Goal: Contribute content: Add original content to the website for others to see

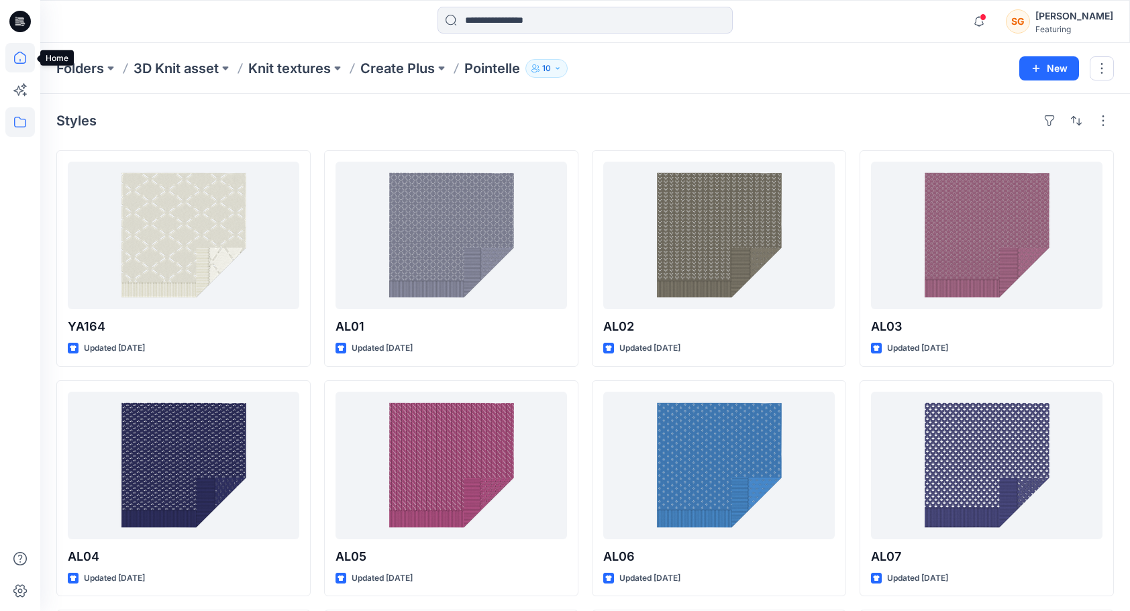
click at [16, 61] on icon at bounding box center [20, 58] width 30 height 30
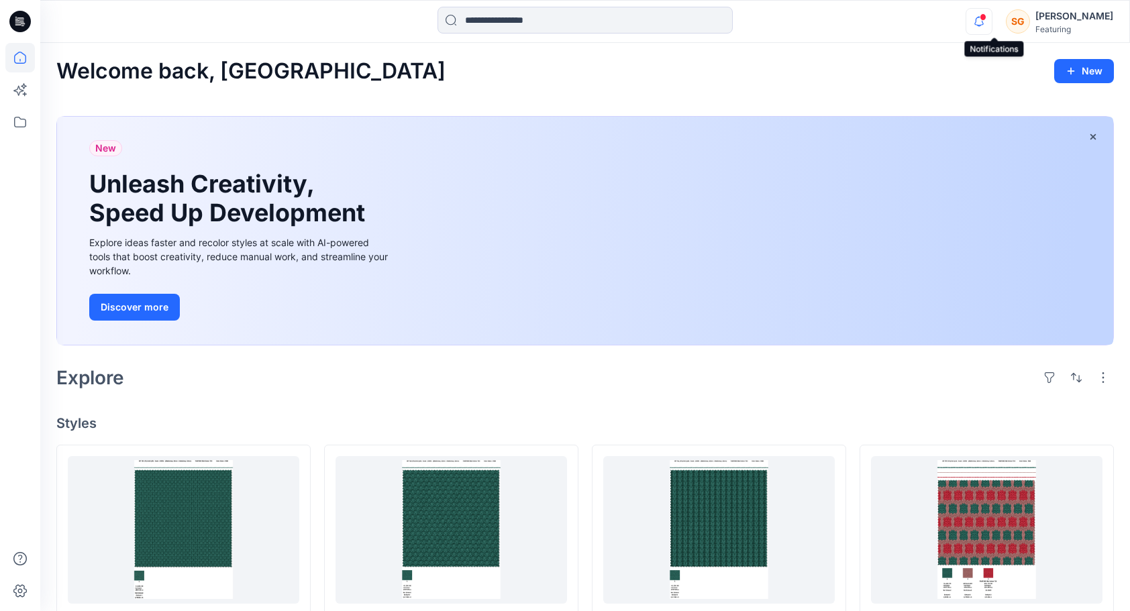
click at [990, 21] on icon "button" at bounding box center [978, 21] width 25 height 27
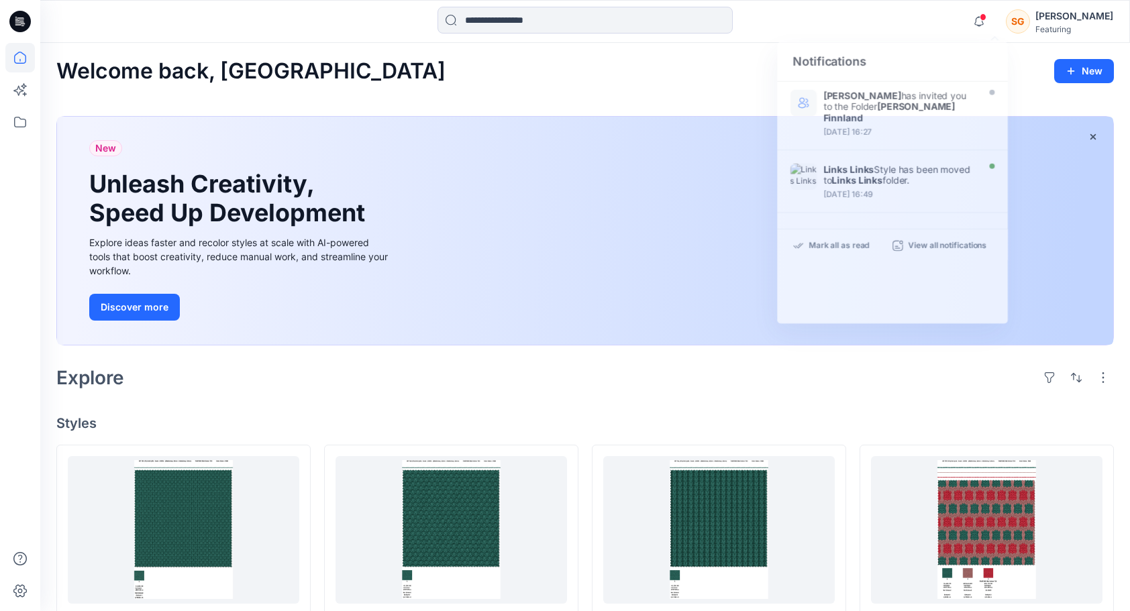
click at [871, 33] on div "Notifications [PERSON_NAME] has invited you to the Folder [PERSON_NAME] Finnlan…" at bounding box center [584, 22] width 1089 height 30
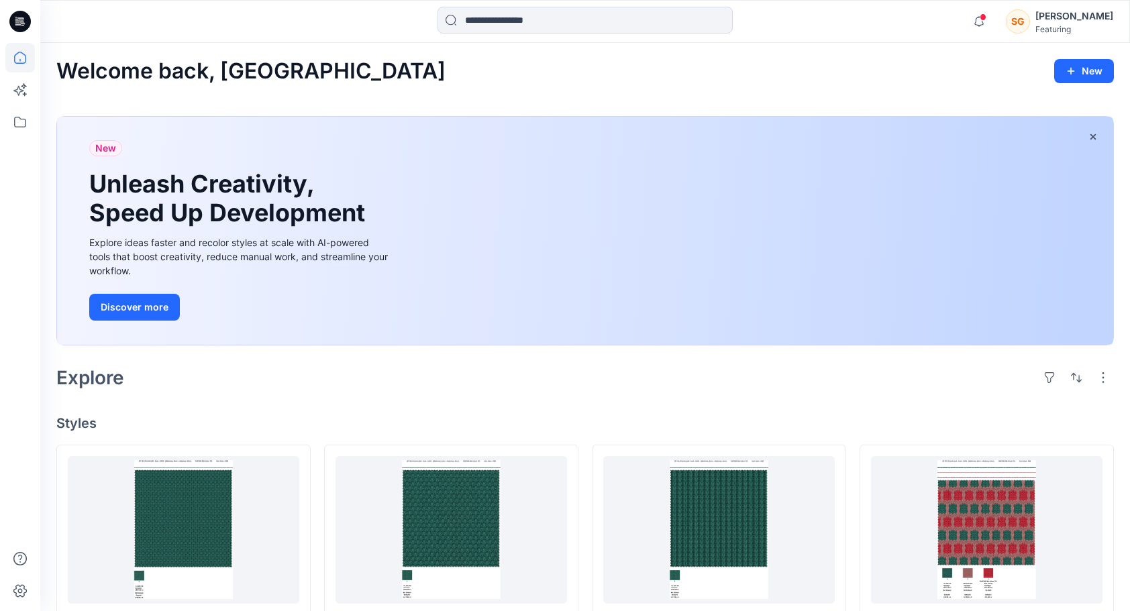
click at [1071, 21] on div "[PERSON_NAME]" at bounding box center [1074, 16] width 78 height 16
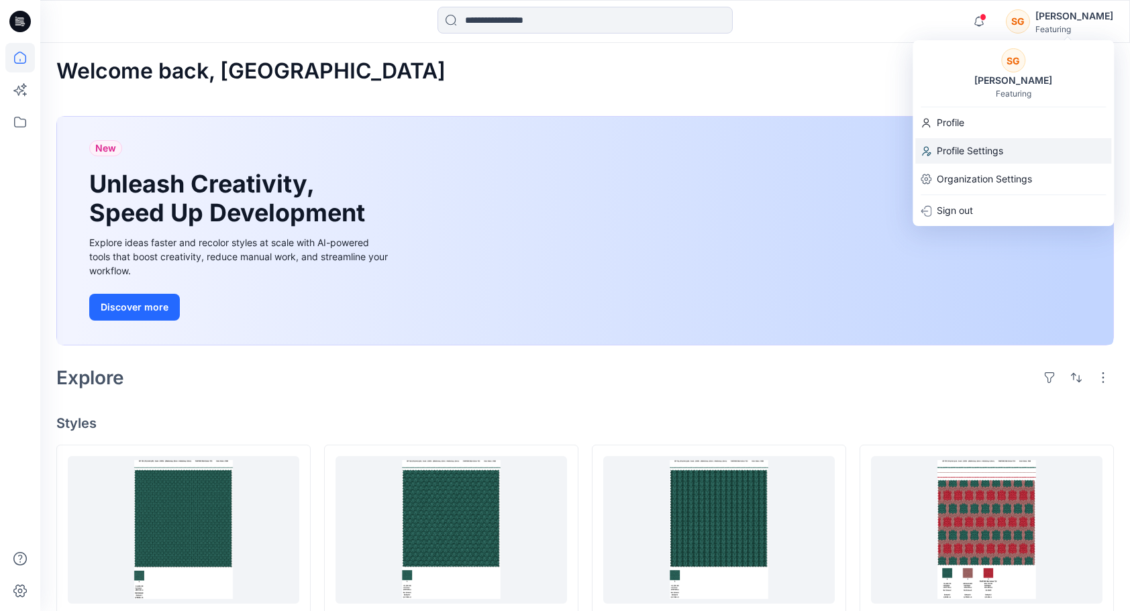
click at [973, 152] on p "Profile Settings" at bounding box center [970, 150] width 66 height 25
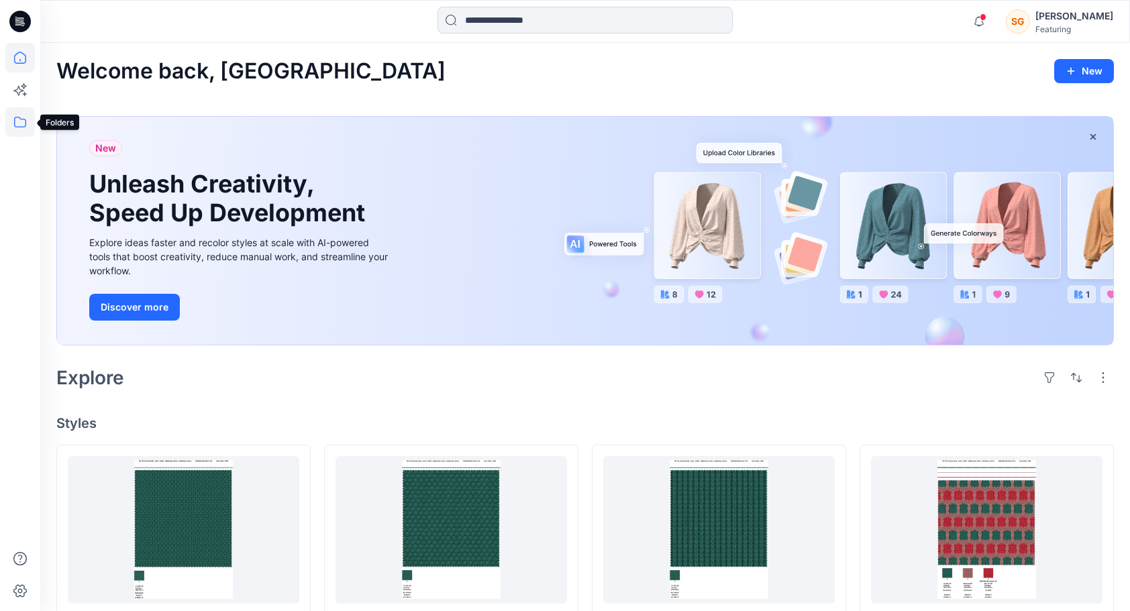
click at [15, 123] on icon at bounding box center [20, 122] width 30 height 30
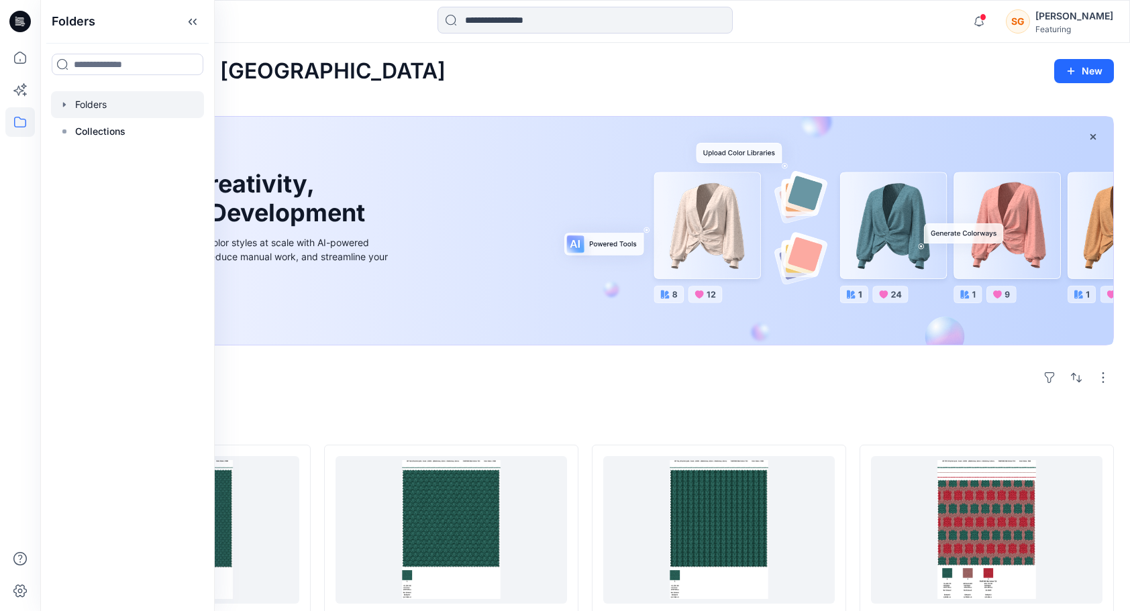
click at [122, 111] on div at bounding box center [127, 104] width 153 height 27
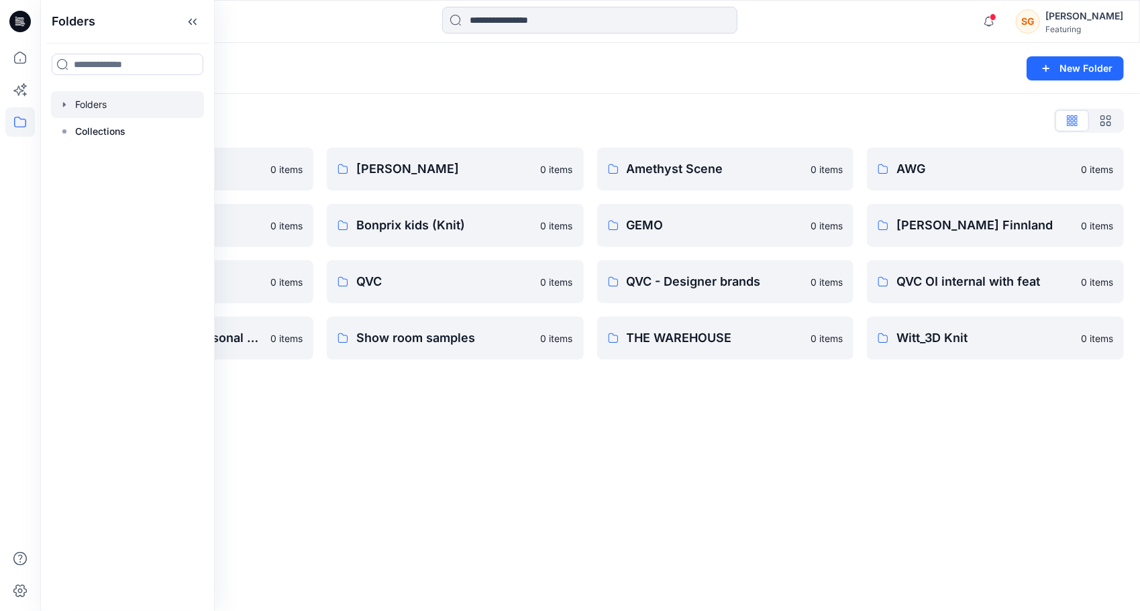
drag, startPoint x: 440, startPoint y: 490, endPoint x: 439, endPoint y: 466, distance: 24.2
click at [439, 486] on div "Folders New Folder Folders List 3D Knit asset 0 items Basic patterns 0 items Li…" at bounding box center [590, 327] width 1100 height 568
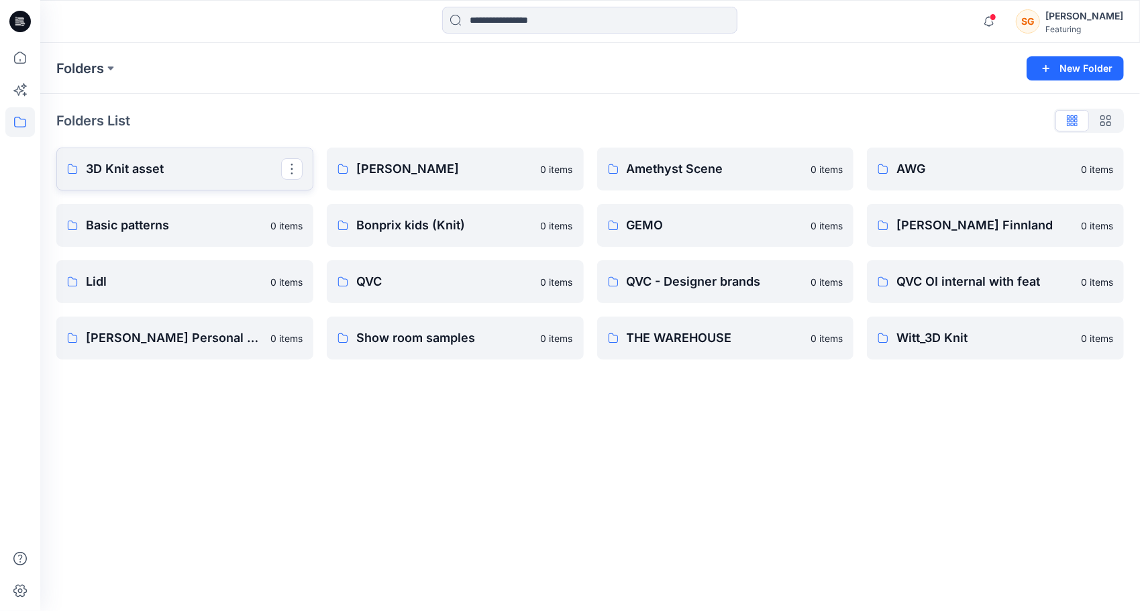
click at [150, 182] on link "3D Knit asset" at bounding box center [184, 169] width 257 height 43
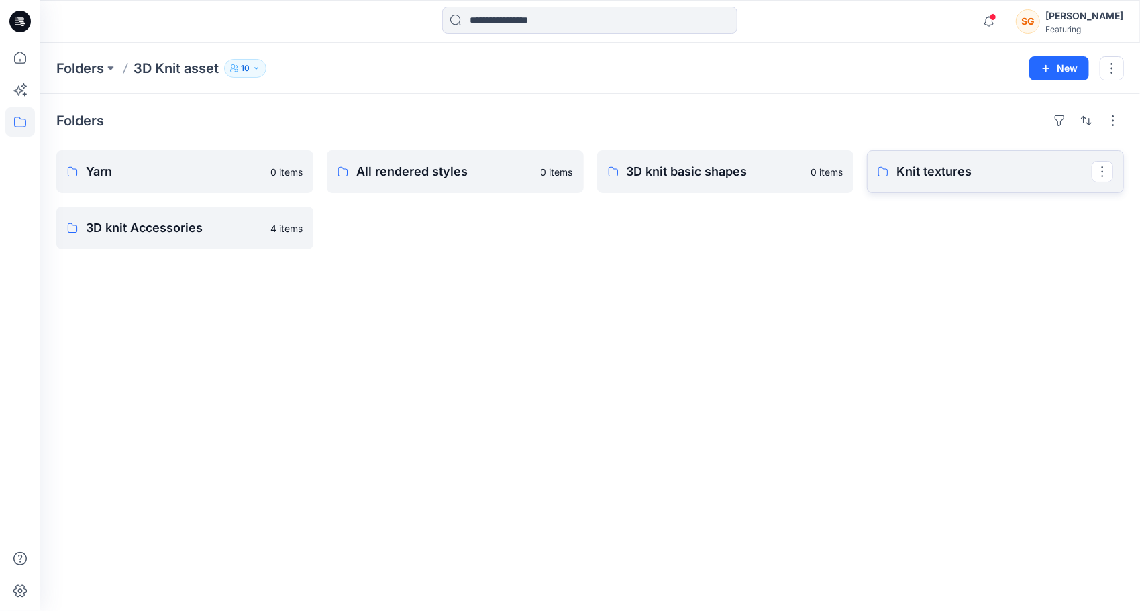
click at [966, 174] on p "Knit textures" at bounding box center [993, 171] width 195 height 19
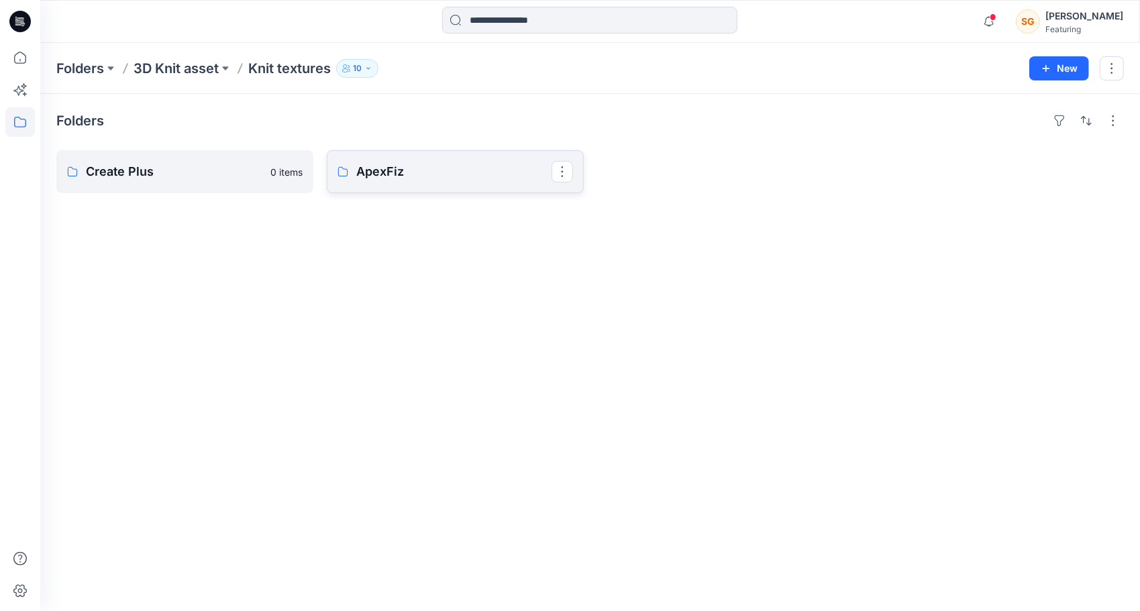
click at [364, 170] on p "ApexFiz" at bounding box center [453, 171] width 195 height 19
click at [145, 170] on p "5-7GG" at bounding box center [183, 171] width 195 height 19
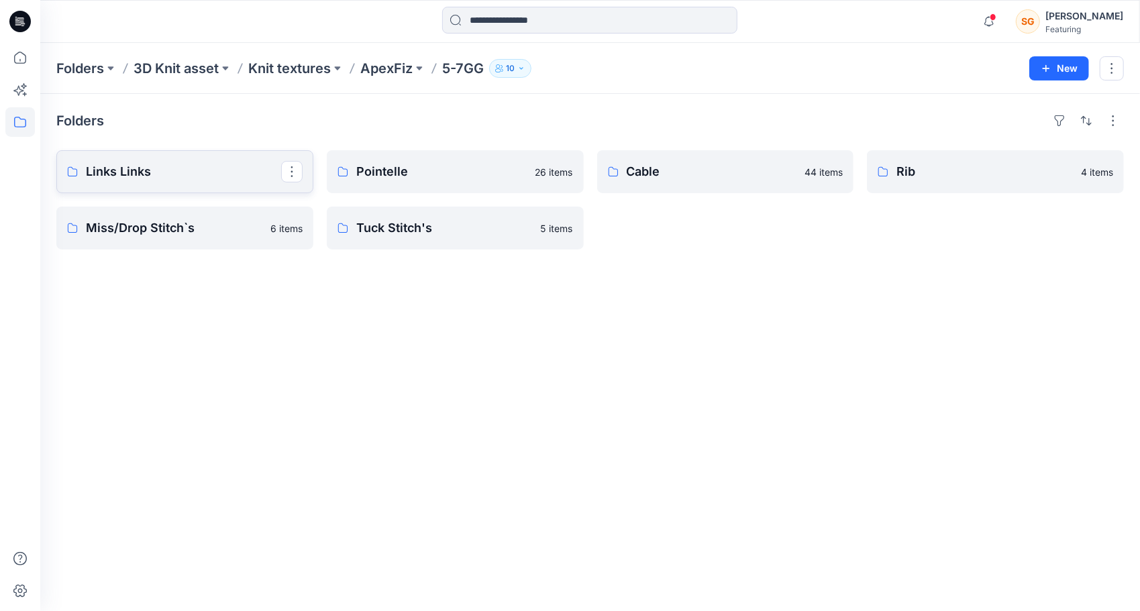
click at [173, 185] on link "Links Links" at bounding box center [184, 171] width 257 height 43
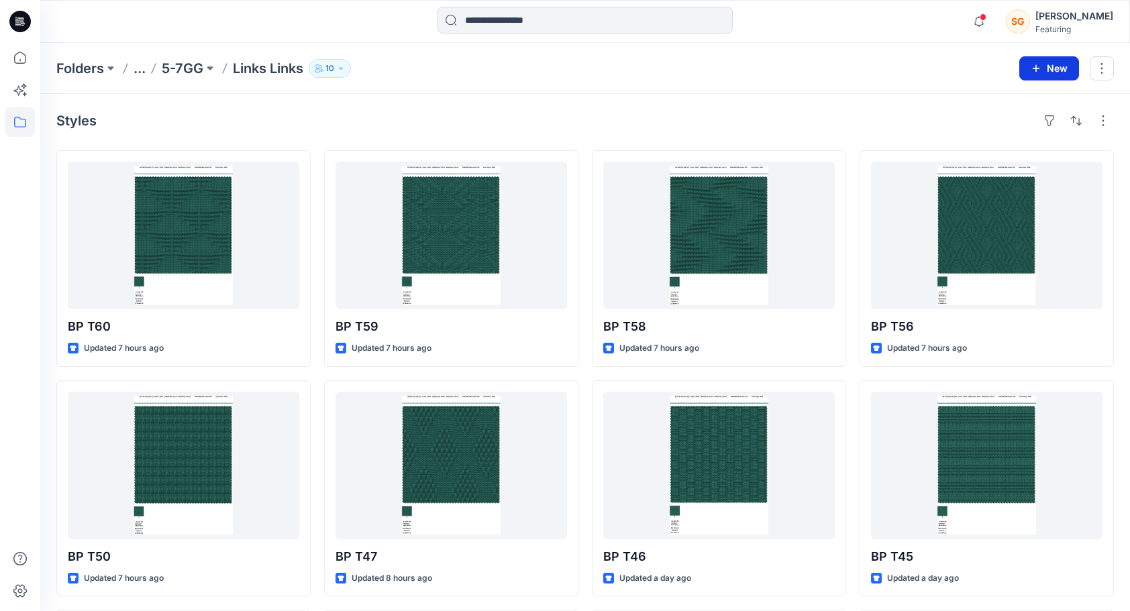
click at [1043, 68] on button "New" at bounding box center [1049, 68] width 60 height 24
click at [1008, 101] on p "New Style" at bounding box center [1008, 101] width 45 height 16
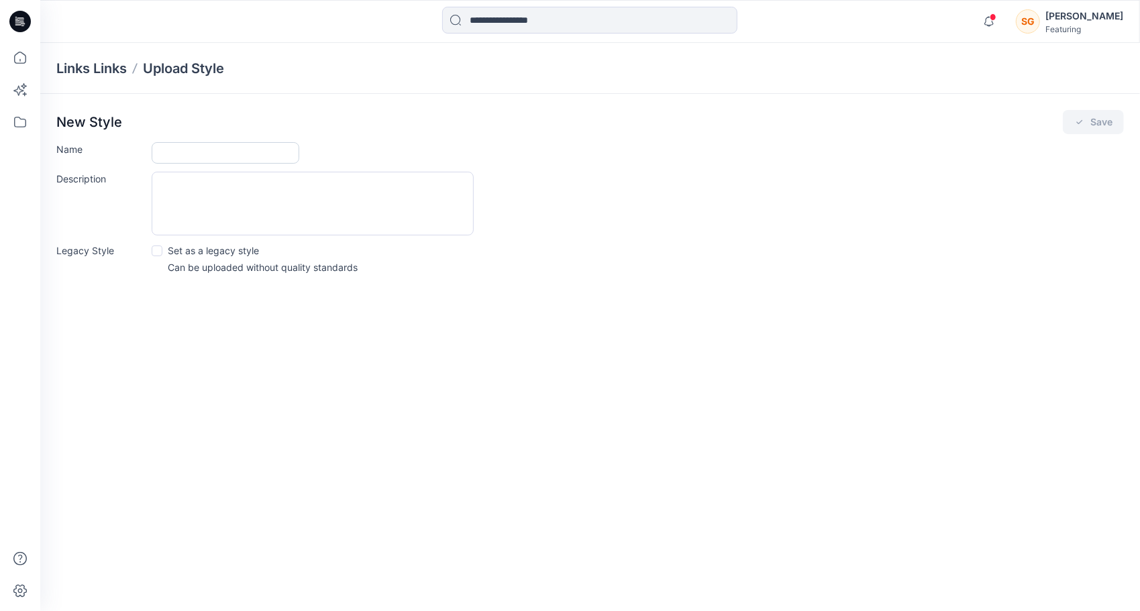
click at [178, 149] on input "Name" at bounding box center [226, 152] width 148 height 21
type input "******"
click at [1090, 119] on button "Save" at bounding box center [1093, 122] width 61 height 24
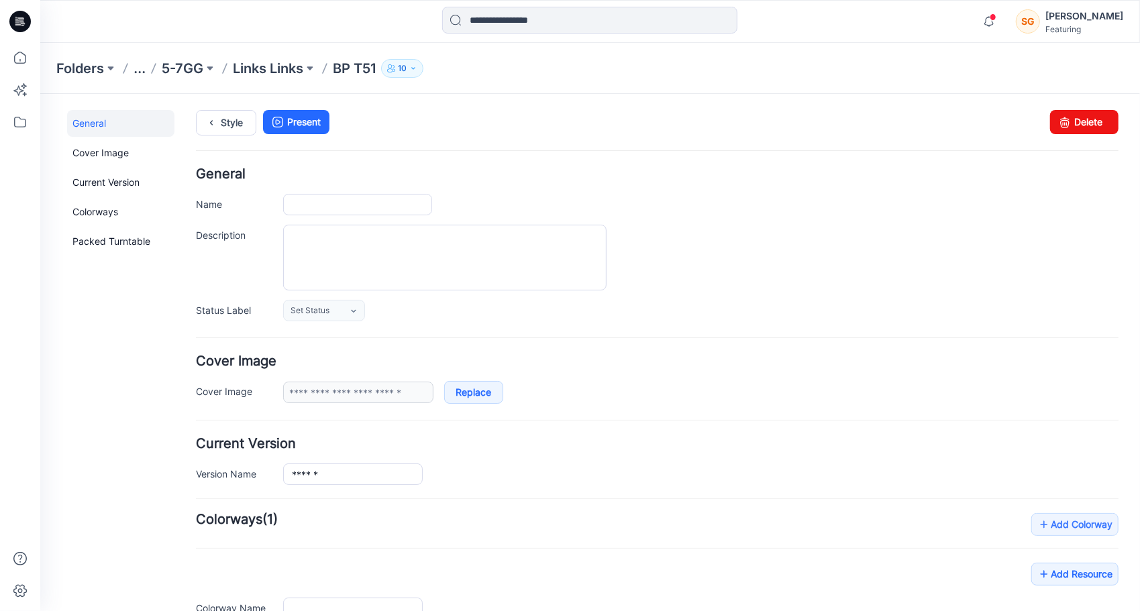
type input "******"
type input "**********"
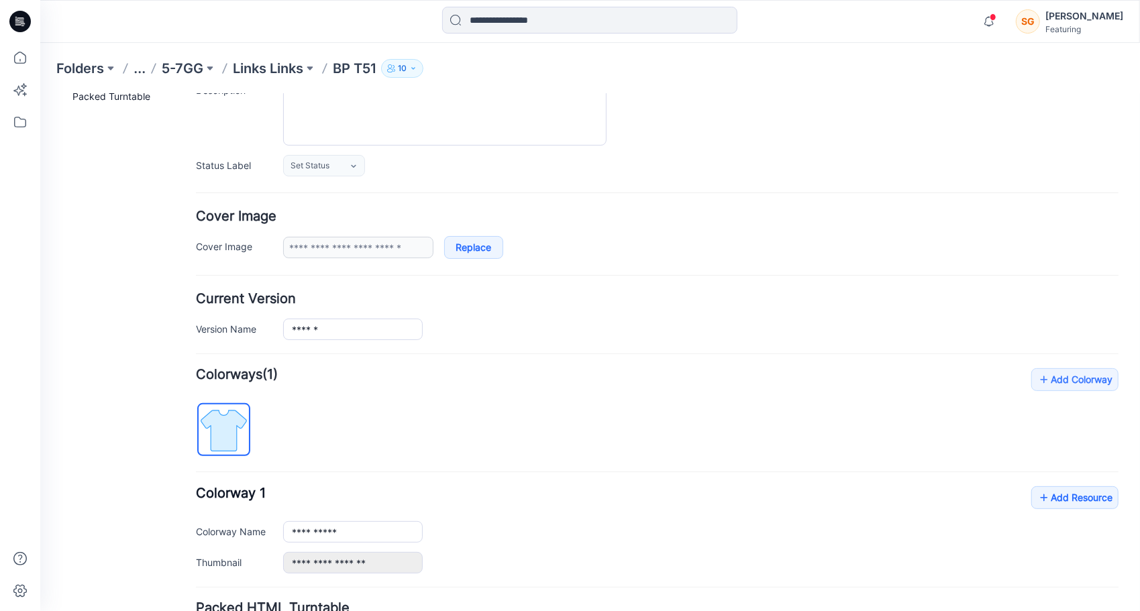
scroll to position [257, 0]
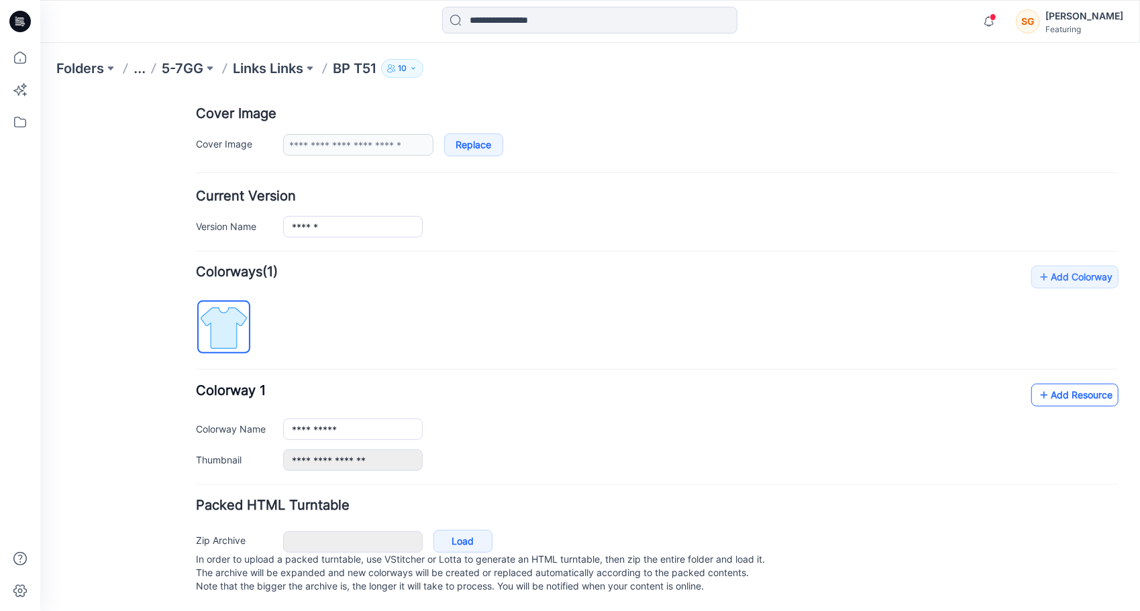
click at [1071, 383] on link "Add Resource" at bounding box center [1074, 394] width 87 height 23
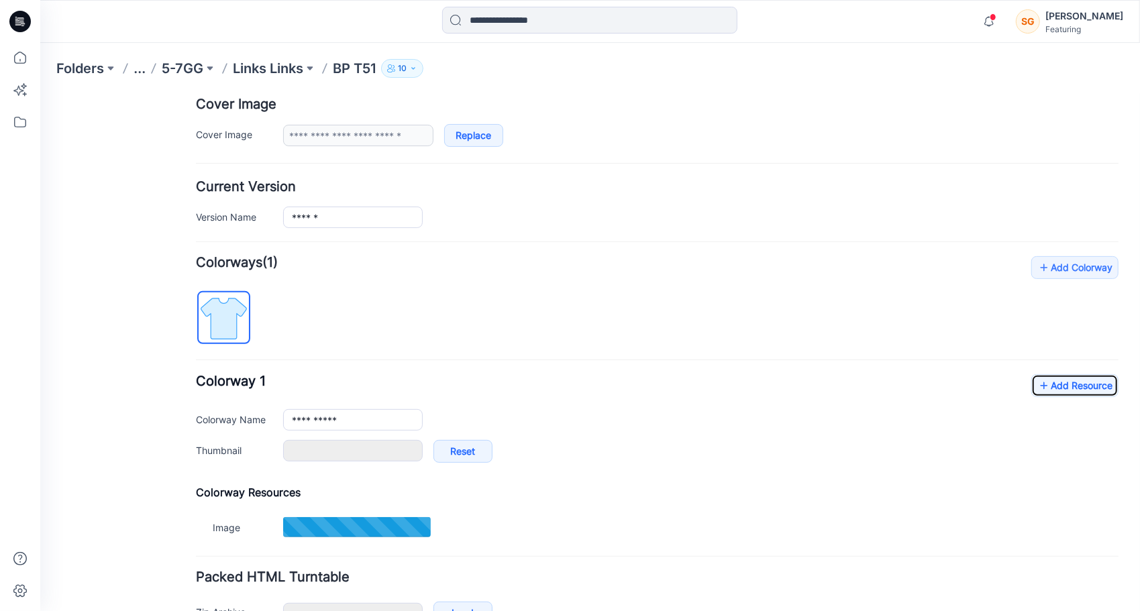
type input "*******"
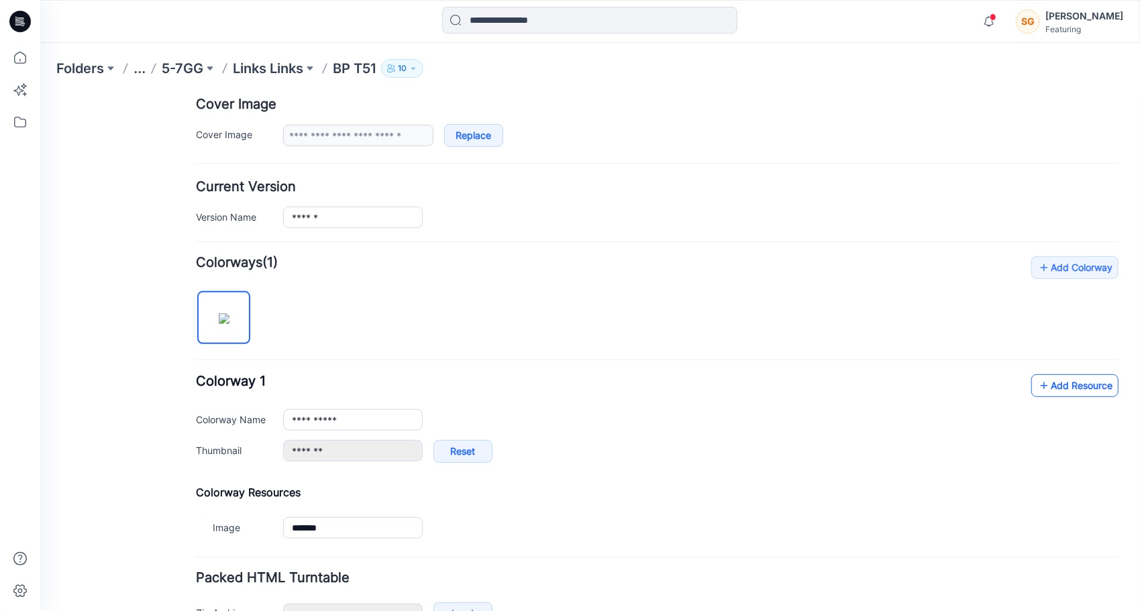
click at [1077, 390] on link "Add Resource" at bounding box center [1074, 385] width 87 height 23
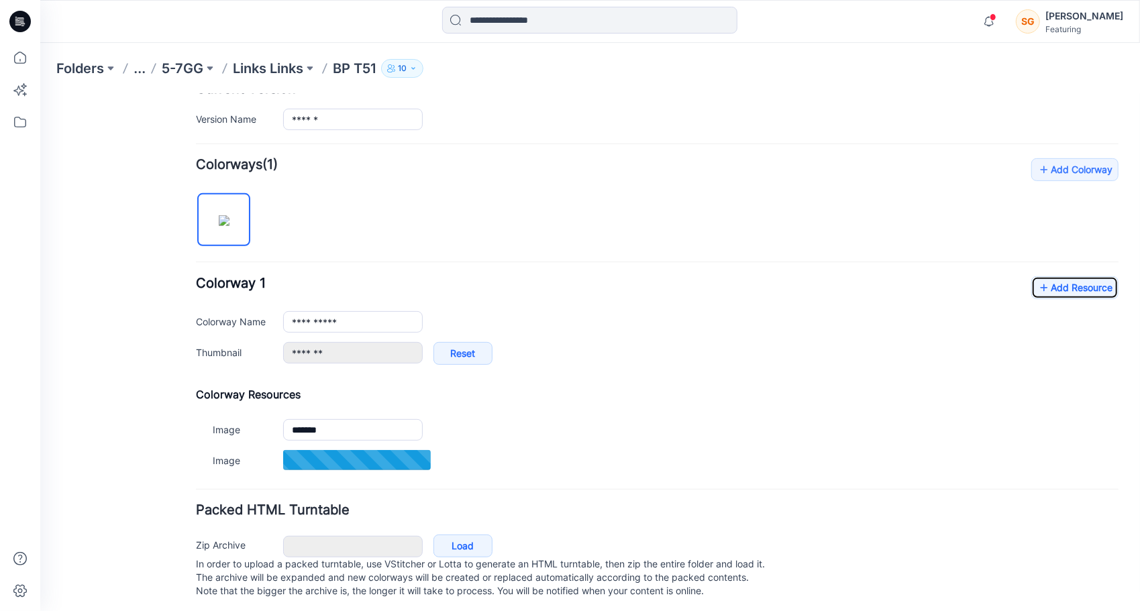
scroll to position [369, 0]
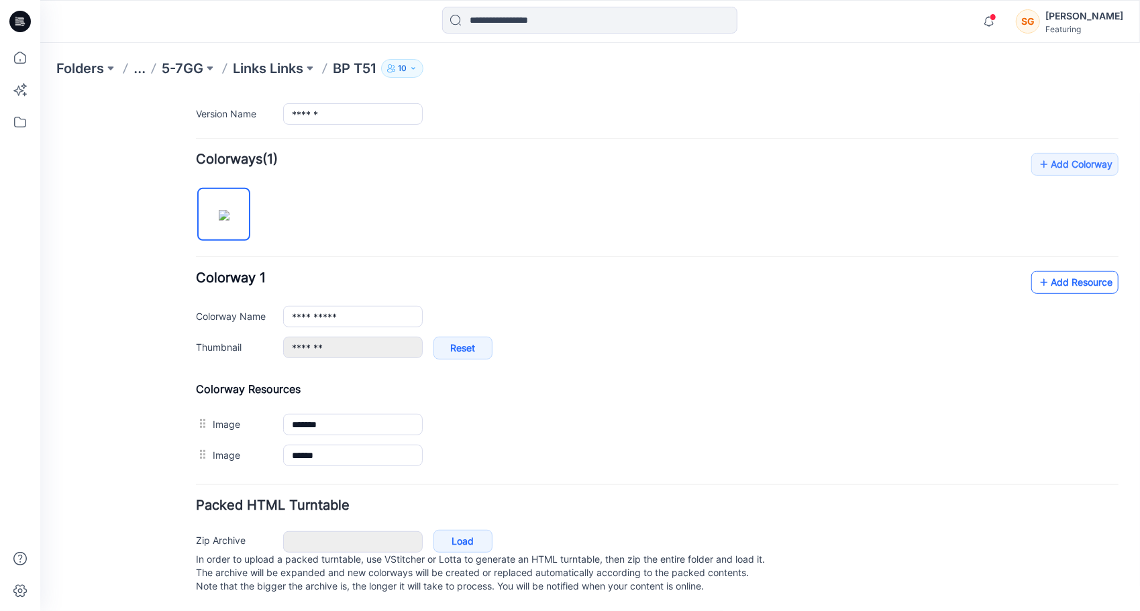
click at [1061, 270] on link "Add Resource" at bounding box center [1074, 281] width 87 height 23
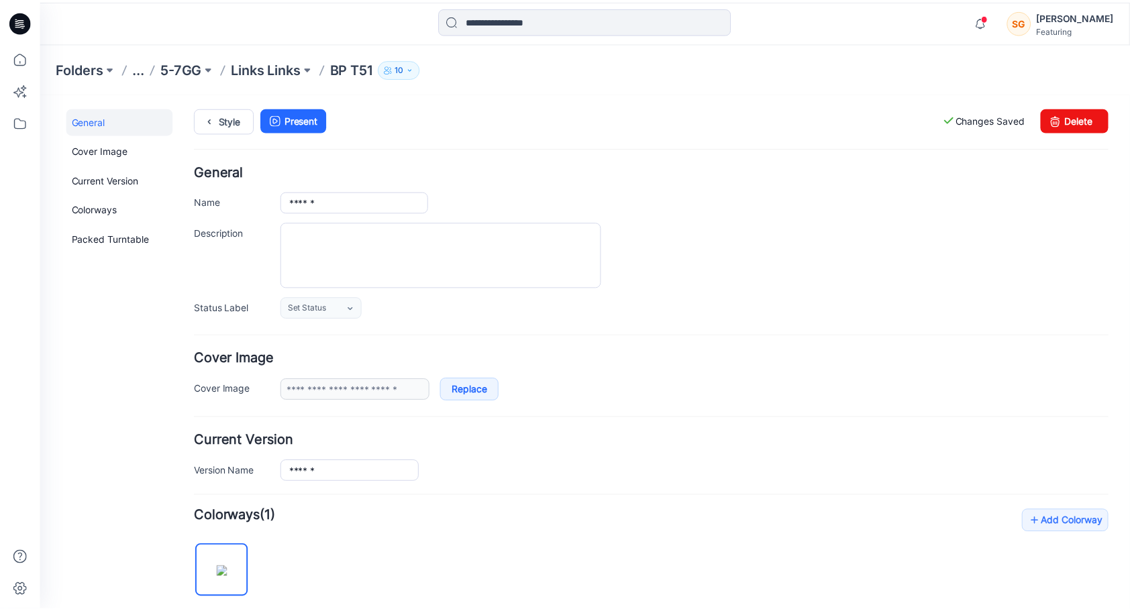
scroll to position [0, 0]
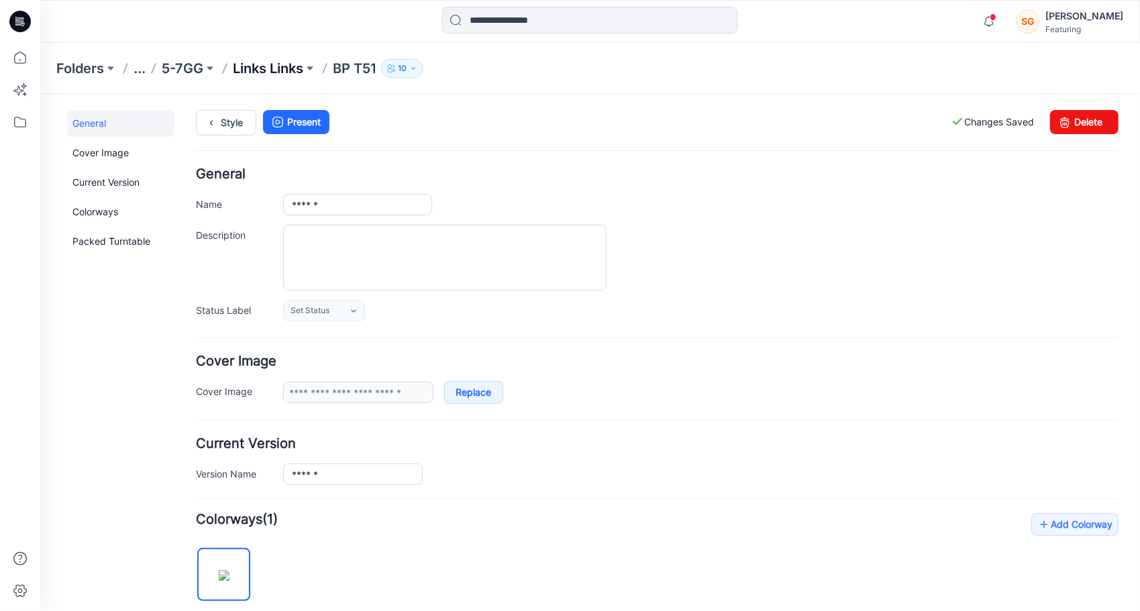
click at [277, 67] on p "Links Links" at bounding box center [268, 68] width 70 height 19
